Goal: Find specific page/section: Find specific page/section

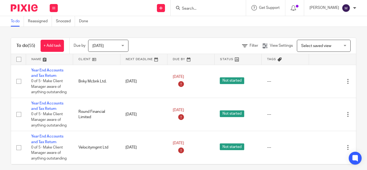
click at [217, 7] on input "Search" at bounding box center [205, 8] width 48 height 5
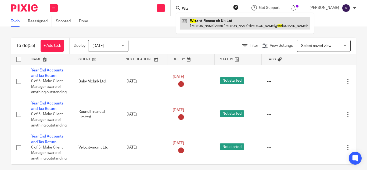
type input "Wiz"
click at [217, 20] on link at bounding box center [244, 23] width 129 height 12
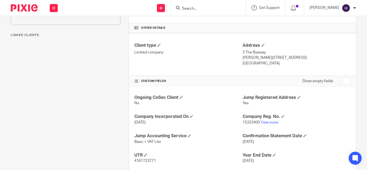
scroll to position [162, 0]
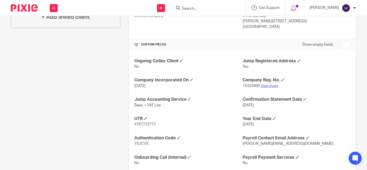
click at [263, 84] on link "View more" at bounding box center [269, 86] width 18 height 4
